Goal: Task Accomplishment & Management: Use online tool/utility

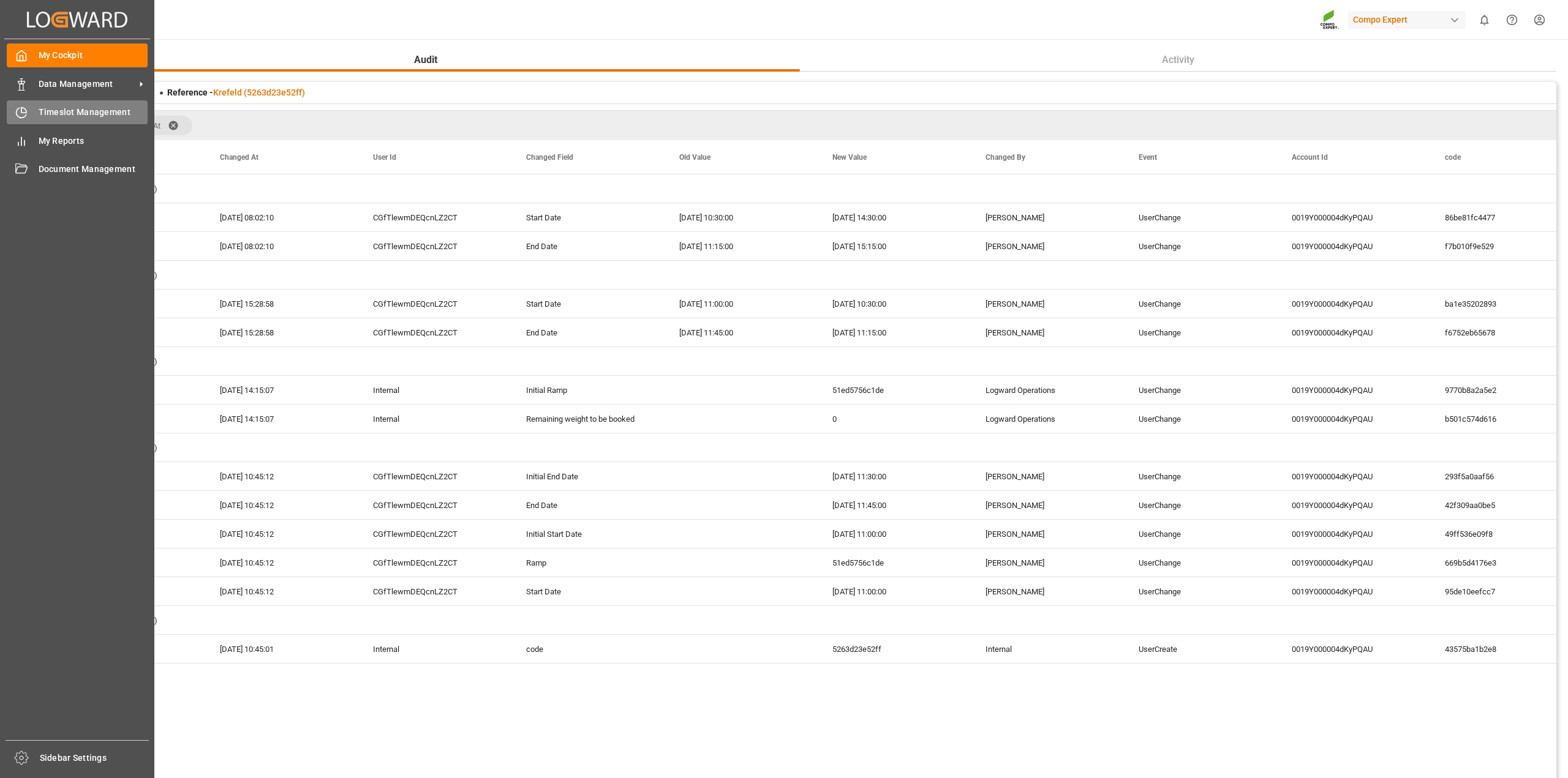
click at [30, 114] on div "Timeslot Management Timeslot Management" at bounding box center [77, 112] width 141 height 24
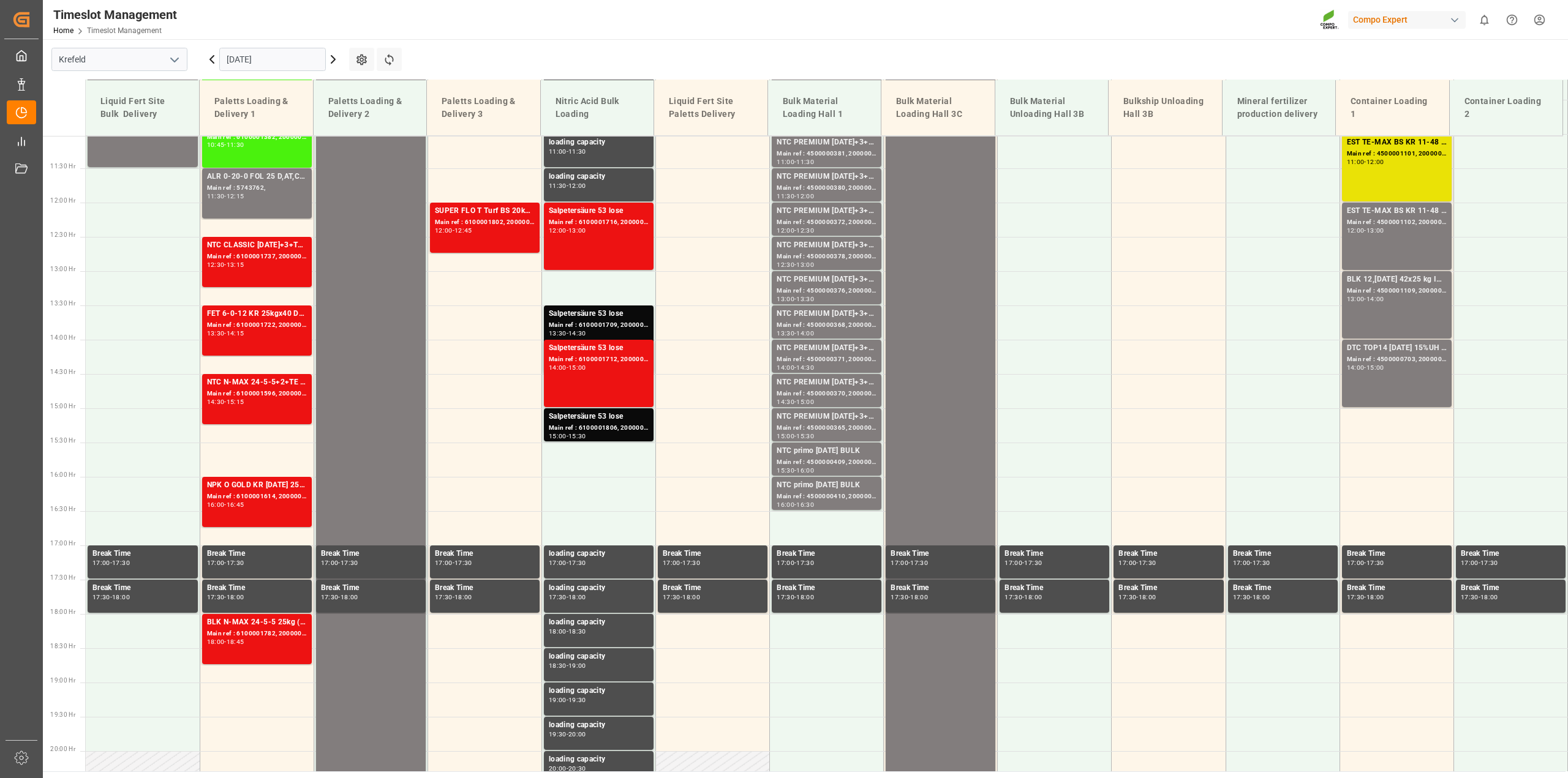
scroll to position [759, 0]
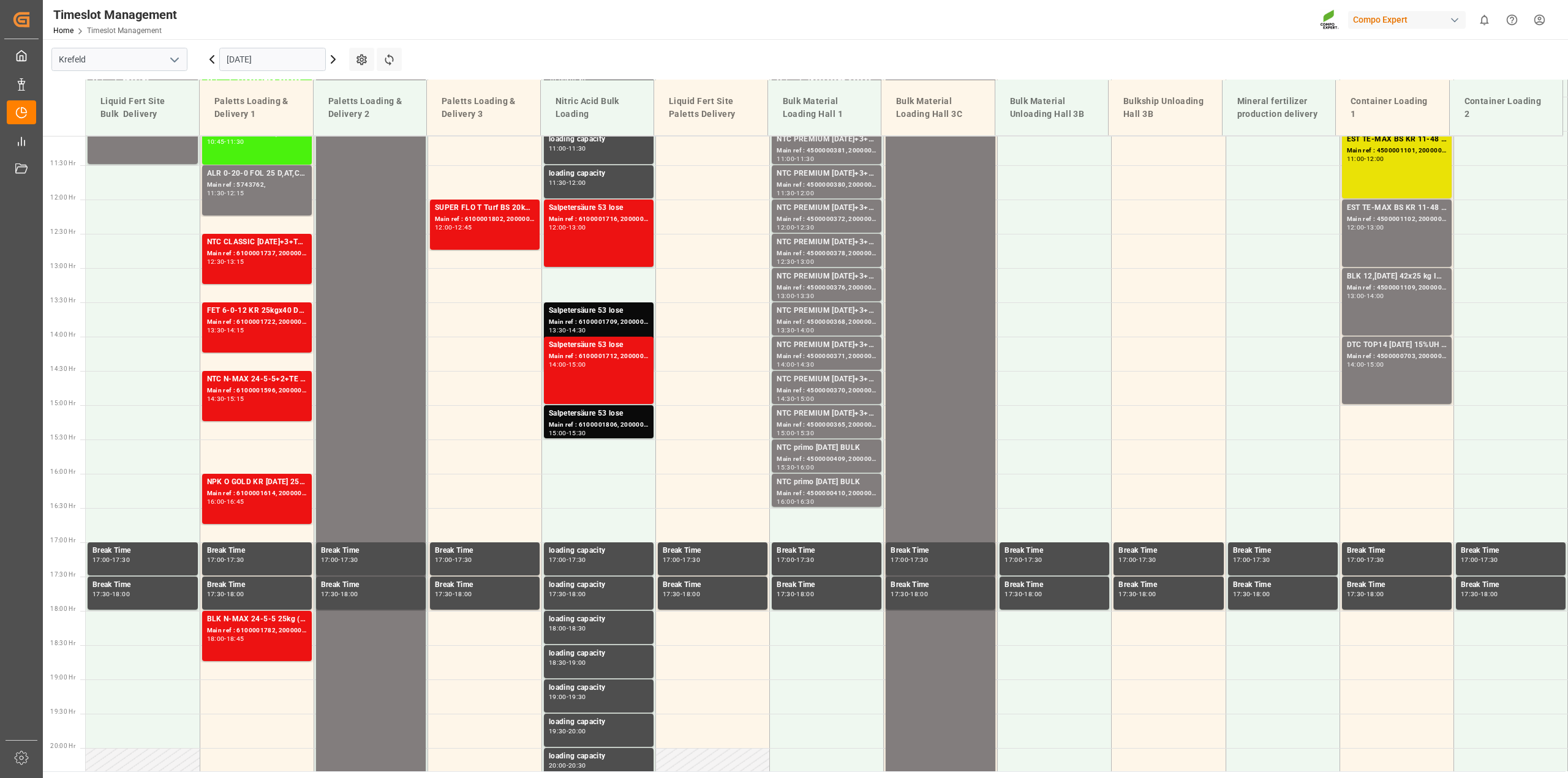
click at [337, 61] on icon at bounding box center [332, 59] width 14 height 14
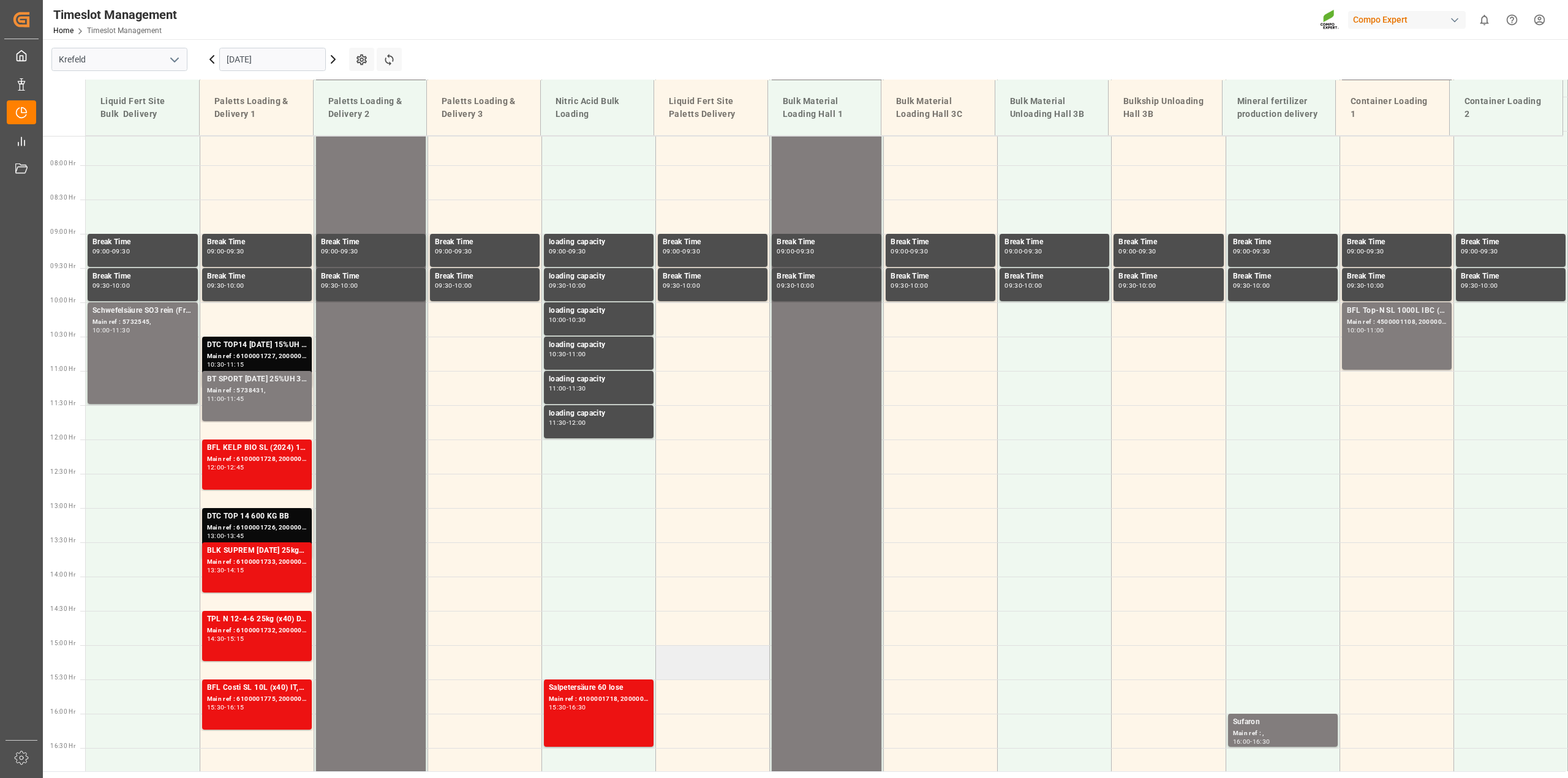
scroll to position [377, 0]
